Goal: Information Seeking & Learning: Check status

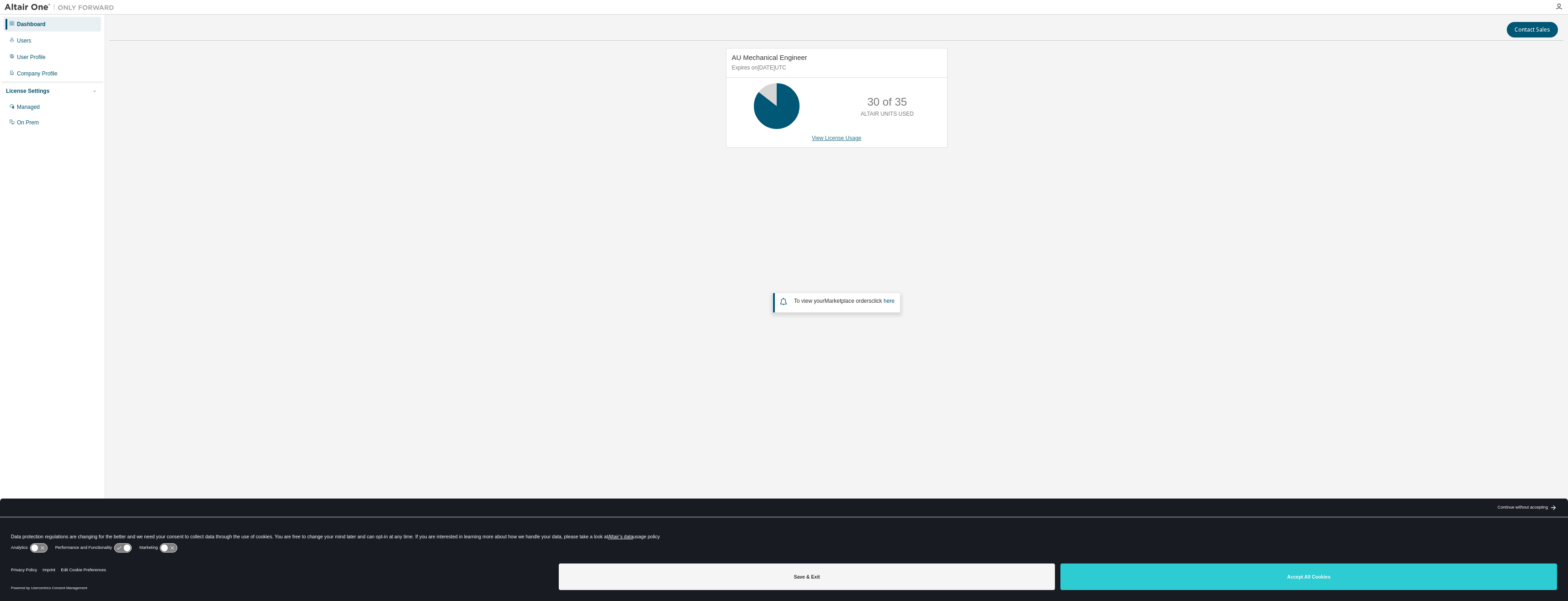
click at [834, 136] on link "View License Usage" at bounding box center [837, 138] width 49 height 6
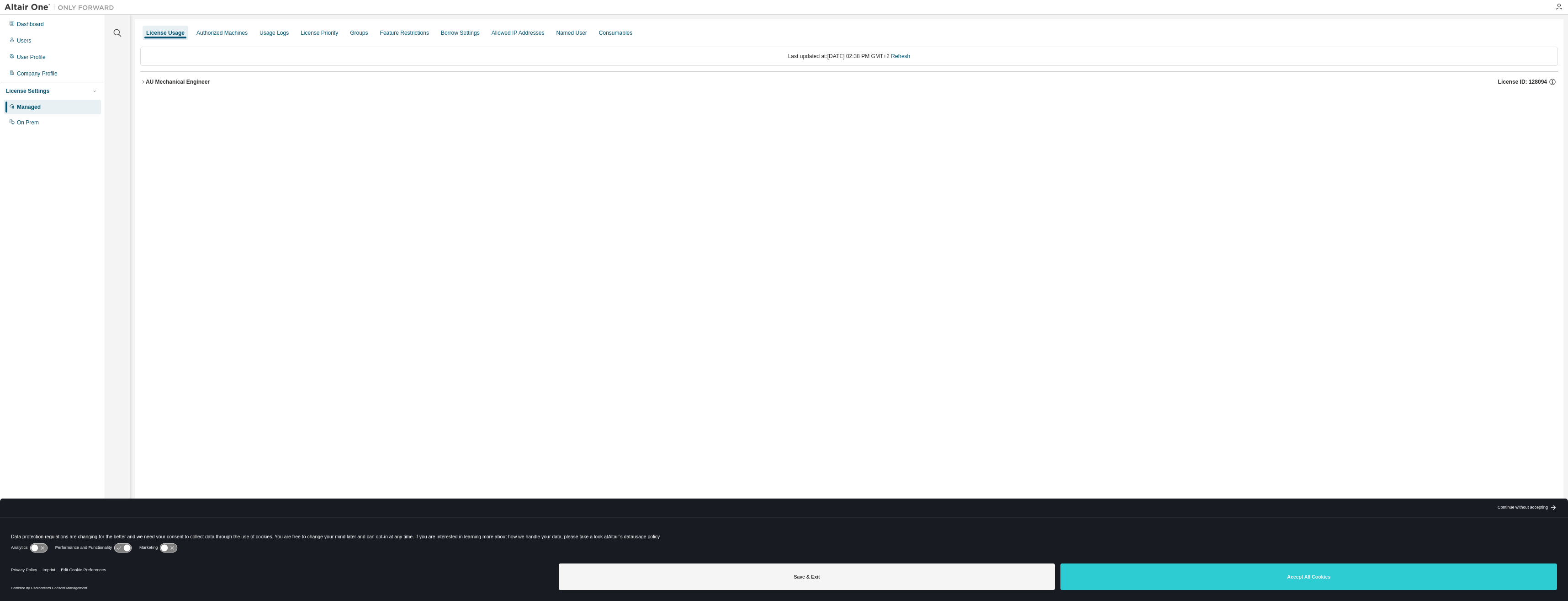
click at [800, 229] on div "License Usage Authorized Machines Usage Logs License Priority Groups Feature Re…" at bounding box center [849, 295] width 1429 height 551
click at [167, 79] on div "AU Mechanical Engineer" at bounding box center [177, 82] width 64 height 7
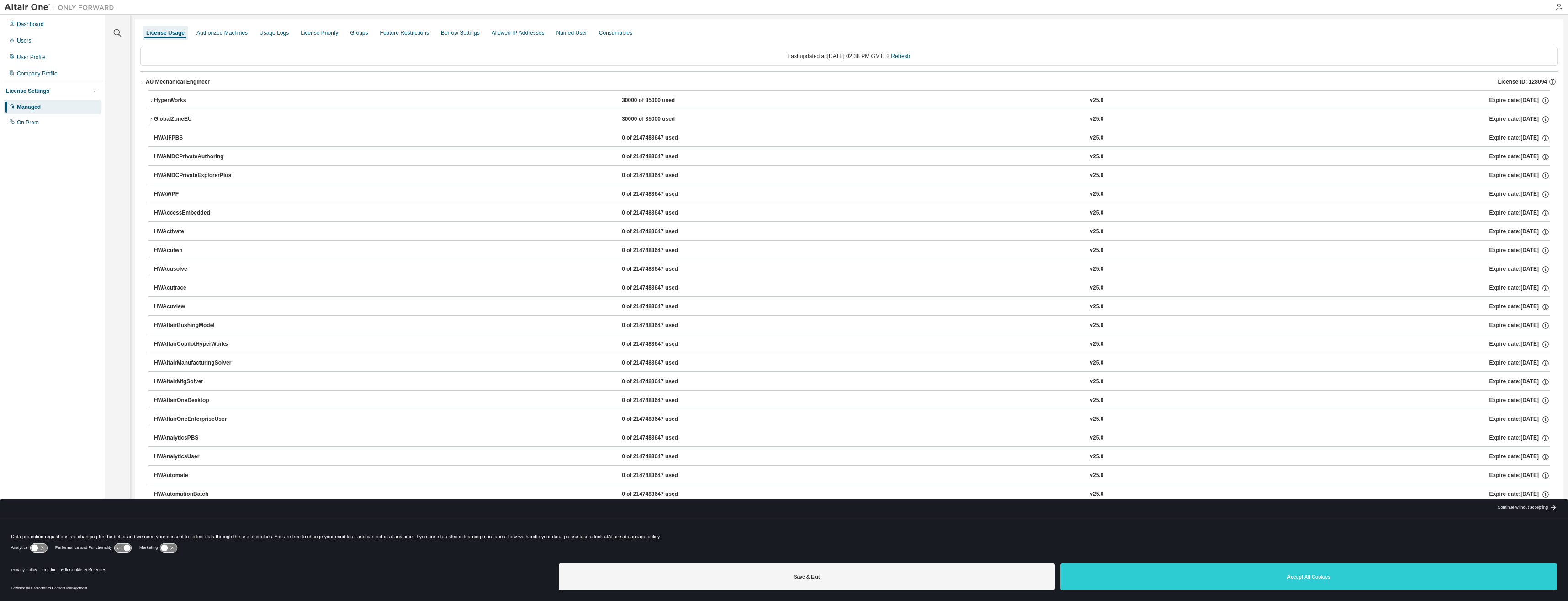
click at [362, 107] on button "HyperWorks 30000 of 35000 used v25.0 Expire date: [DATE]" at bounding box center [848, 101] width 1401 height 20
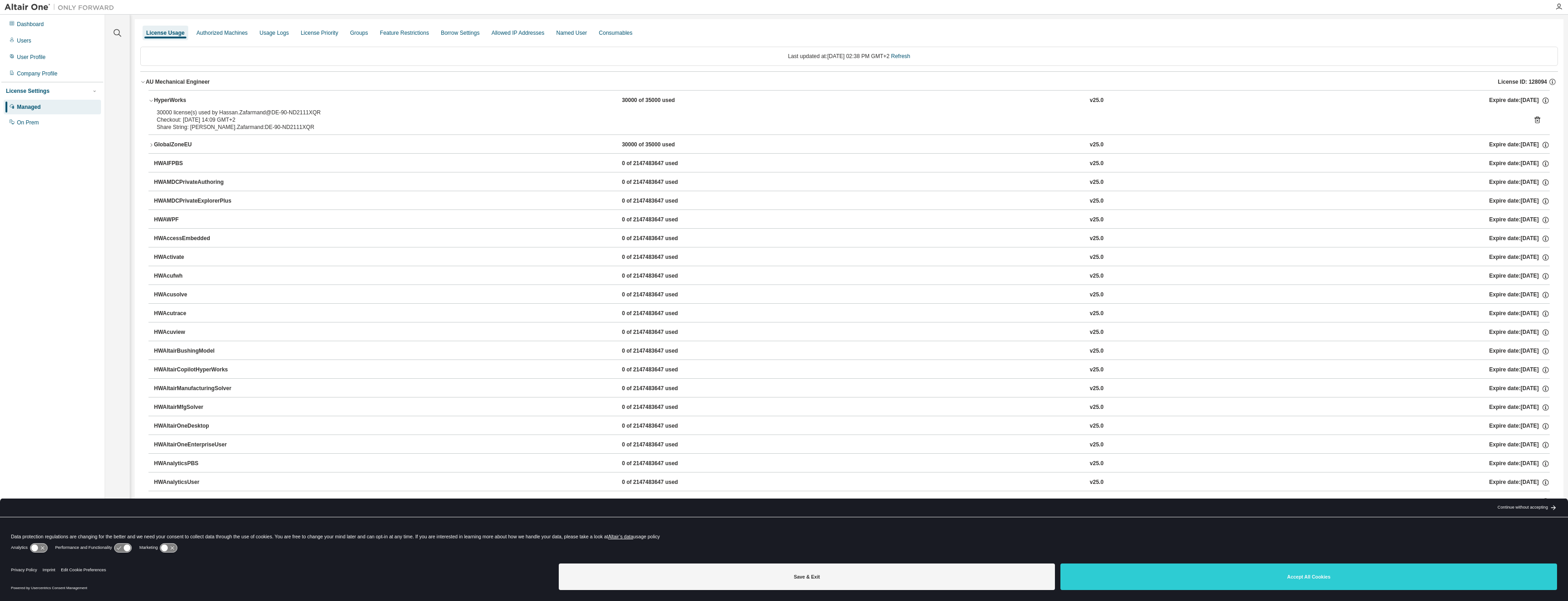
click at [31, 107] on div "Managed" at bounding box center [28, 107] width 24 height 7
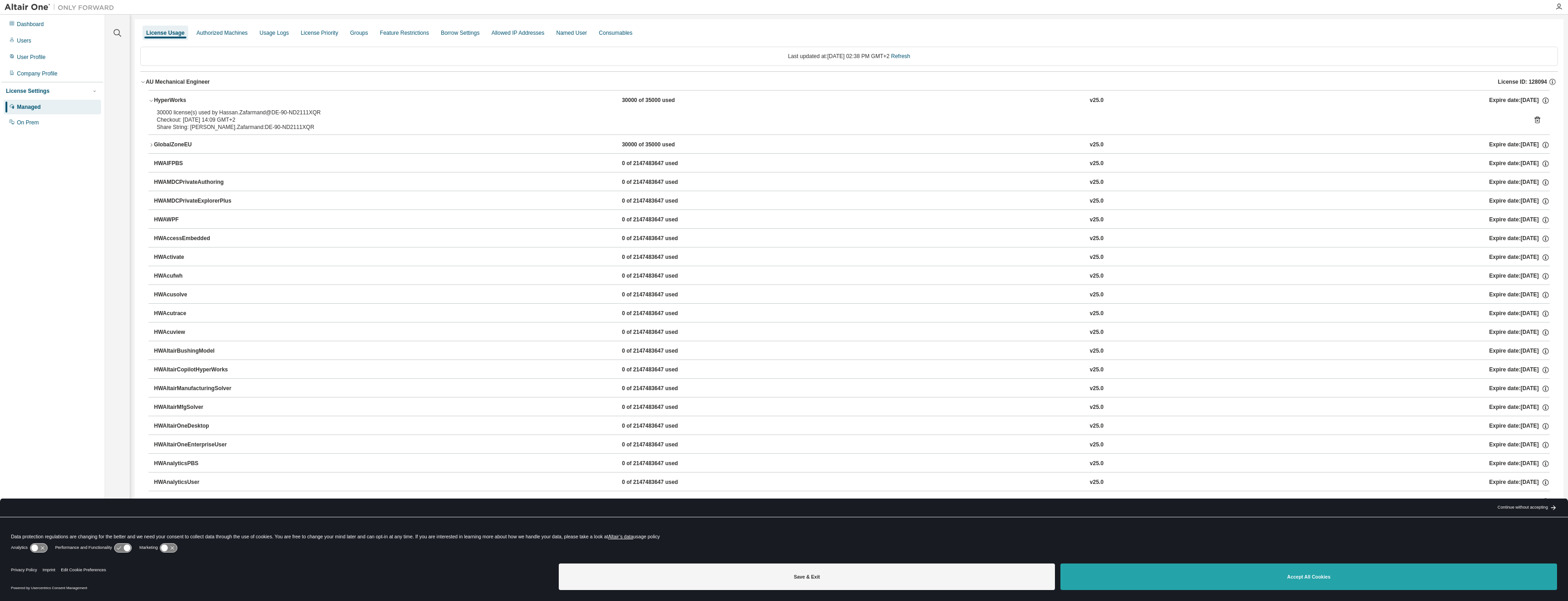
click at [1292, 571] on button "Accept All Cookies" at bounding box center [1309, 576] width 497 height 26
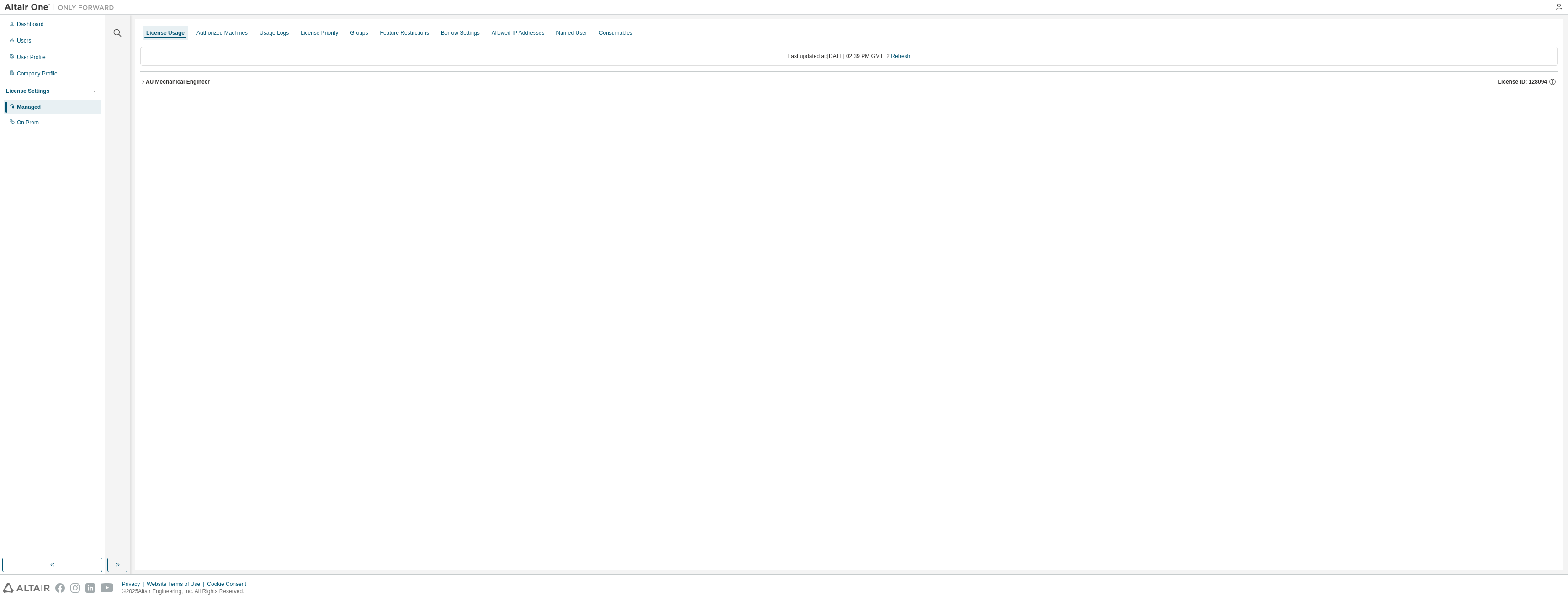
click at [144, 86] on button "AU Mechanical Engineer License ID: 128094" at bounding box center [849, 81] width 1418 height 20
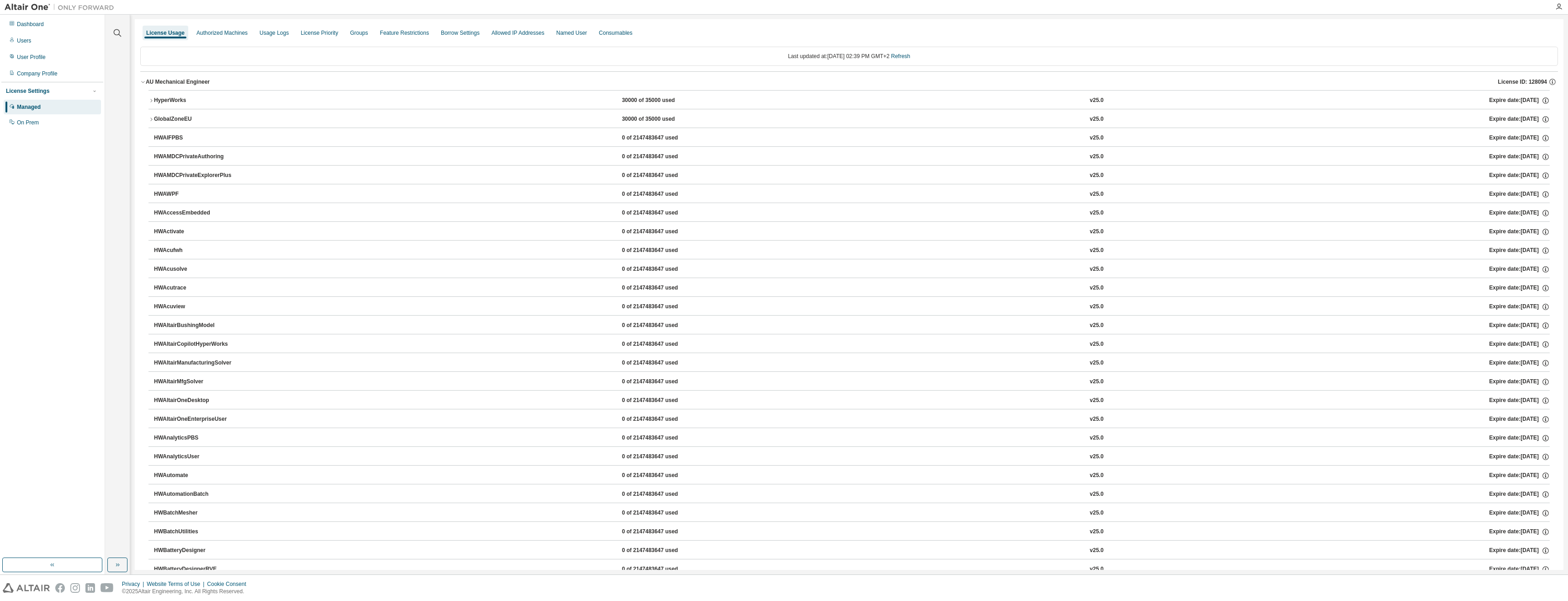
click at [152, 104] on button "HyperWorks 30000 of 35000 used v25.0 Expire date: [DATE]" at bounding box center [848, 101] width 1401 height 20
click at [1535, 120] on icon at bounding box center [1538, 120] width 5 height 7
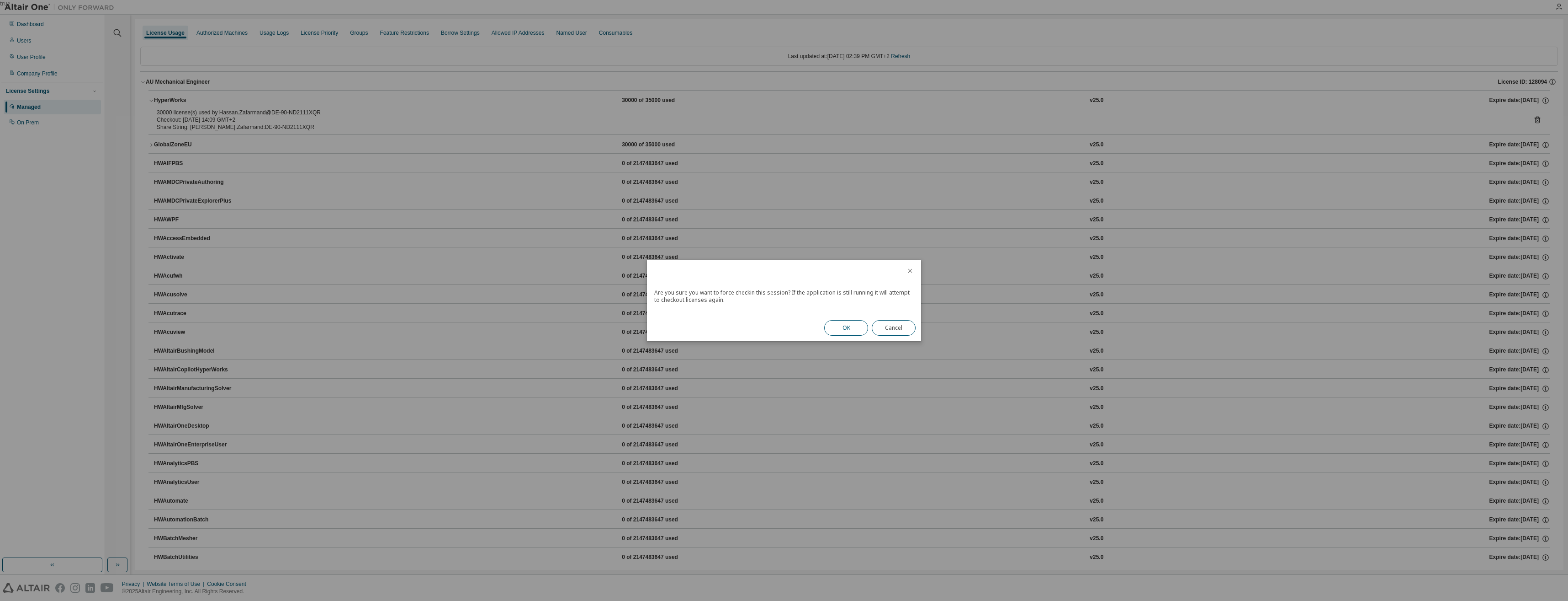
click at [849, 326] on button "OK" at bounding box center [847, 328] width 44 height 16
